Goal: Information Seeking & Learning: Learn about a topic

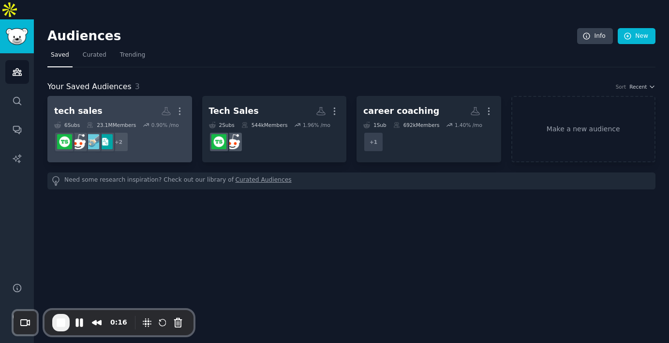
click at [117, 103] on h2 "tech sales More" at bounding box center [119, 111] width 131 height 17
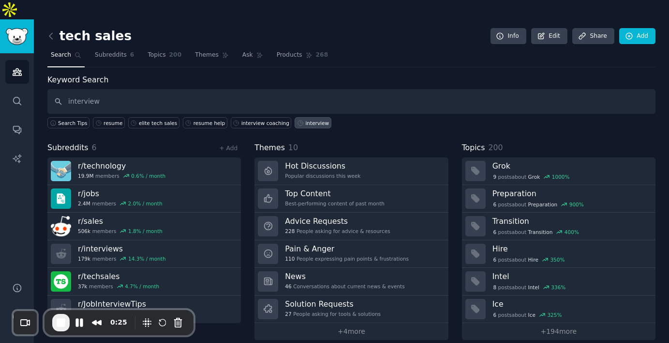
type input "interview"
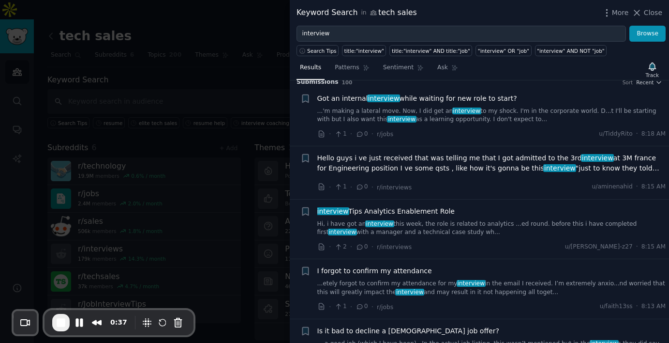
scroll to position [11, 0]
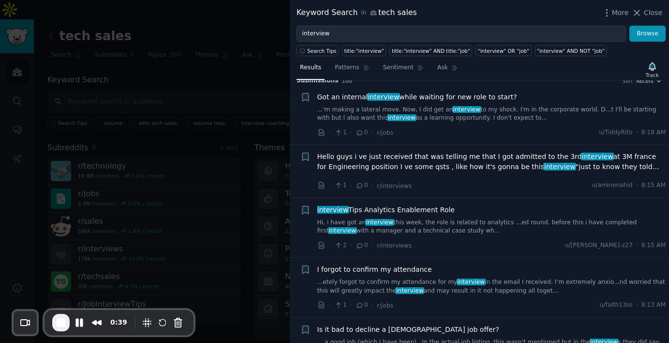
click at [419, 211] on span "interview Tips Analytics Enablement Role" at bounding box center [385, 210] width 137 height 10
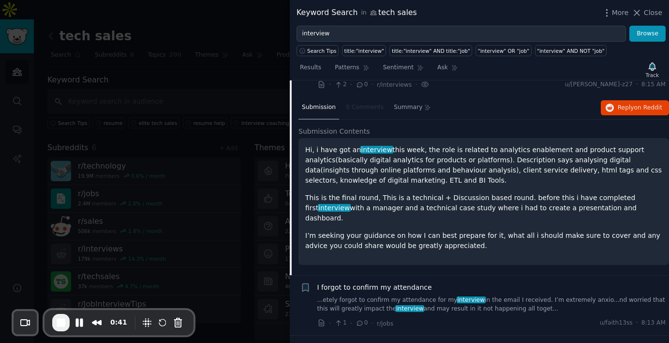
scroll to position [173, 0]
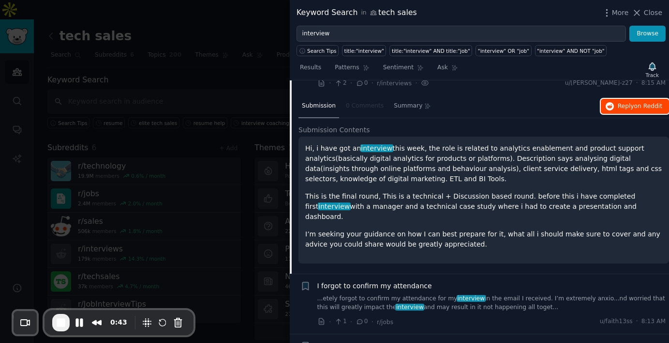
click at [622, 109] on span "Reply on Reddit" at bounding box center [640, 106] width 45 height 9
